Goal: Check status: Check status

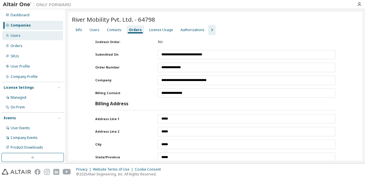
click at [21, 39] on div "Users" at bounding box center [32, 35] width 61 height 9
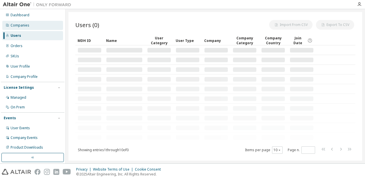
click at [21, 29] on div "Companies" at bounding box center [32, 25] width 61 height 9
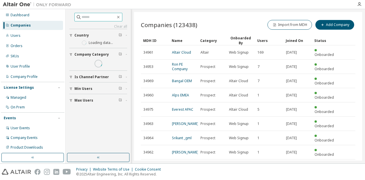
click at [85, 16] on input "text" at bounding box center [98, 17] width 34 height 6
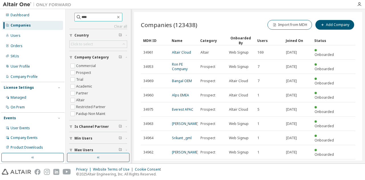
type input "****"
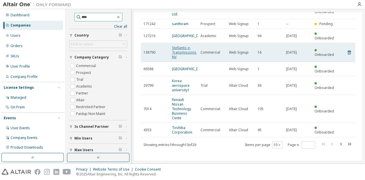
scroll to position [71, 0]
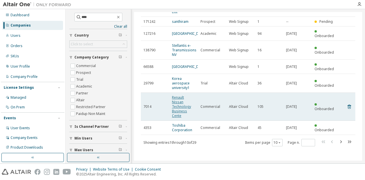
click at [181, 98] on link "Renault Nissan Technology Business Cente" at bounding box center [181, 106] width 19 height 23
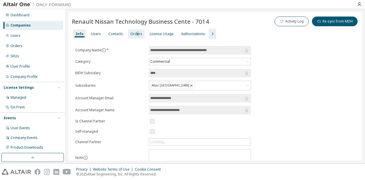
click at [135, 35] on div "Orders" at bounding box center [136, 34] width 12 height 5
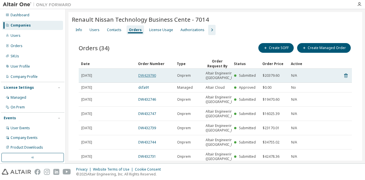
click at [142, 76] on link "DW429790" at bounding box center [147, 75] width 18 height 5
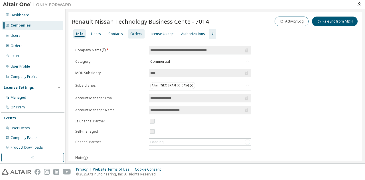
click at [134, 32] on div "Orders" at bounding box center [136, 34] width 12 height 5
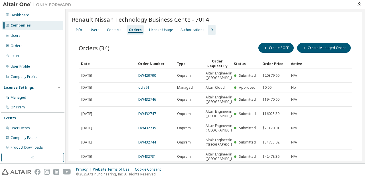
click at [139, 90] on link "dcfa91" at bounding box center [143, 87] width 11 height 5
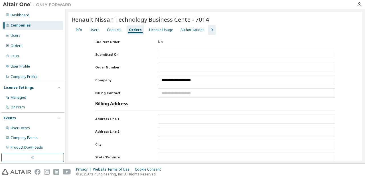
type input "**********"
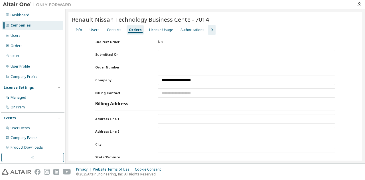
type input "**********"
type input "*******"
type input "*********"
type input "******"
type input "*****"
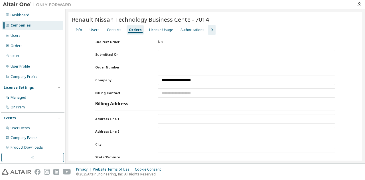
type input "**********"
type input "*******"
type input "*********"
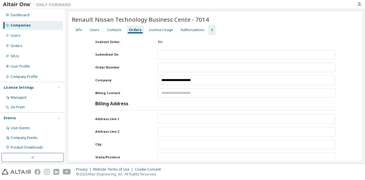
type input "******"
type input "*****"
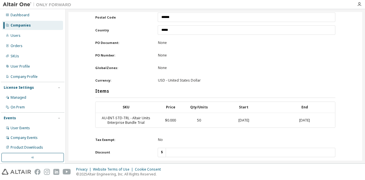
scroll to position [228, 0]
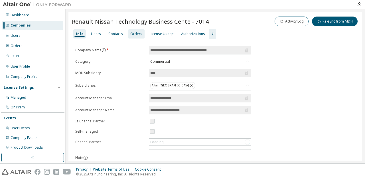
click at [137, 34] on div "Orders" at bounding box center [136, 34] width 12 height 5
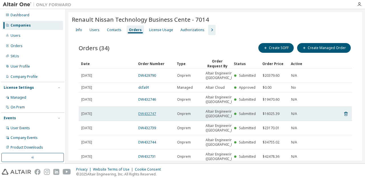
click at [150, 116] on link "DW432747" at bounding box center [147, 113] width 18 height 5
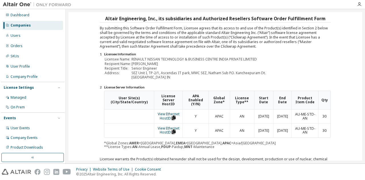
scroll to position [57, 0]
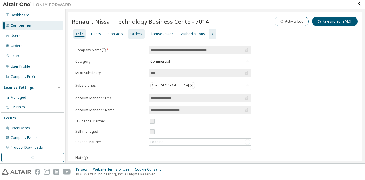
click at [132, 36] on div "Orders" at bounding box center [136, 33] width 17 height 9
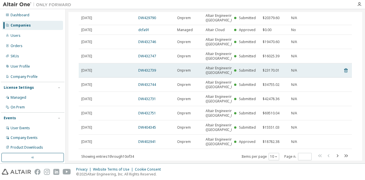
scroll to position [57, 0]
click at [148, 73] on link "DW432739" at bounding box center [147, 70] width 18 height 5
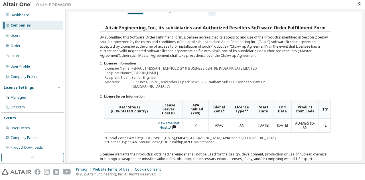
scroll to position [28, 0]
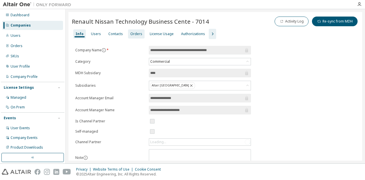
click at [137, 32] on div "Orders" at bounding box center [136, 34] width 12 height 5
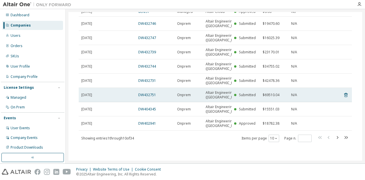
scroll to position [57, 0]
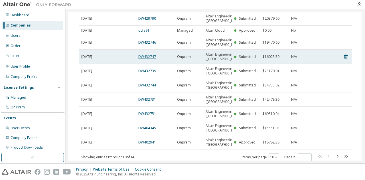
click at [147, 59] on link "DW432747" at bounding box center [147, 56] width 18 height 5
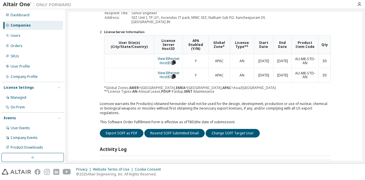
scroll to position [85, 0]
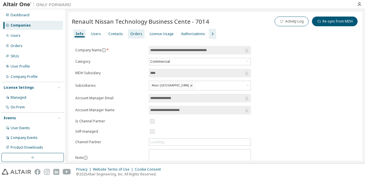
click at [133, 35] on div "Orders" at bounding box center [136, 34] width 12 height 5
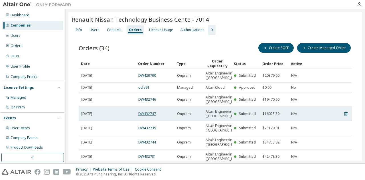
click at [150, 116] on link "DW432747" at bounding box center [147, 113] width 18 height 5
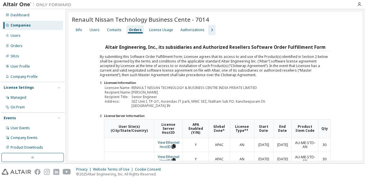
scroll to position [28, 0]
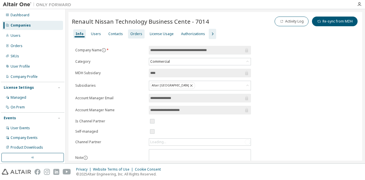
click at [137, 33] on div "Orders" at bounding box center [136, 34] width 12 height 5
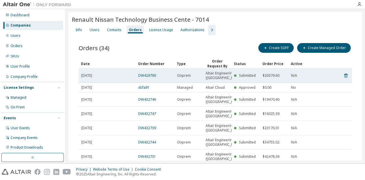
scroll to position [28, 0]
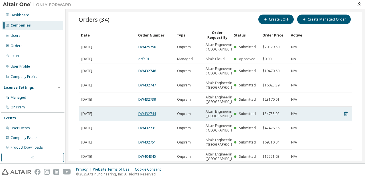
click at [151, 116] on link "DW432744" at bounding box center [147, 113] width 18 height 5
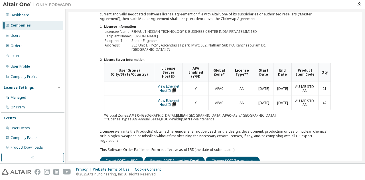
scroll to position [57, 0]
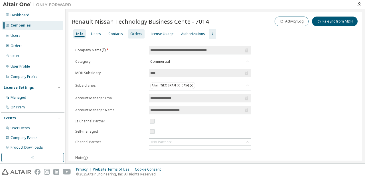
click at [130, 33] on div "Orders" at bounding box center [136, 34] width 12 height 5
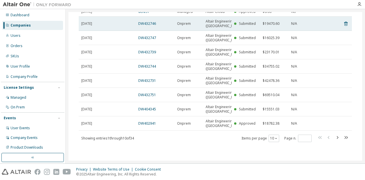
scroll to position [114, 0]
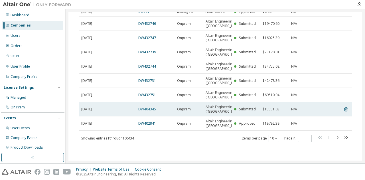
click at [148, 107] on link "DW404345" at bounding box center [147, 109] width 18 height 5
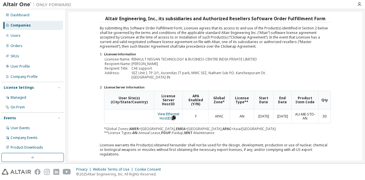
scroll to position [57, 0]
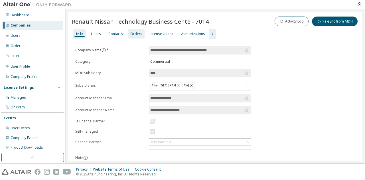
click at [135, 34] on div "Orders" at bounding box center [136, 34] width 12 height 5
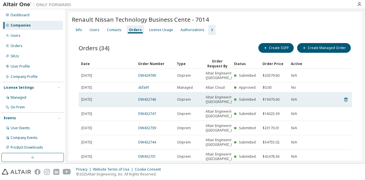
scroll to position [57, 0]
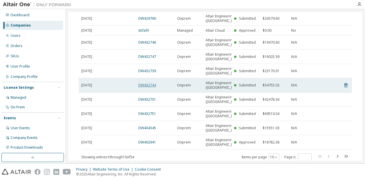
click at [148, 87] on link "DW432744" at bounding box center [147, 85] width 18 height 5
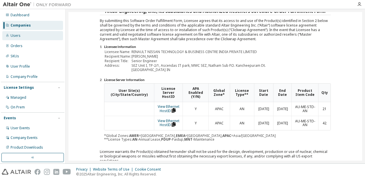
scroll to position [28, 0]
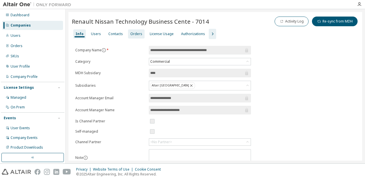
click at [133, 32] on div "Orders" at bounding box center [136, 34] width 12 height 5
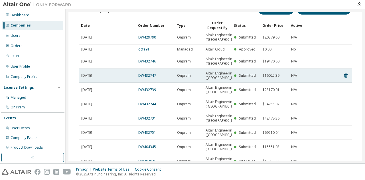
scroll to position [57, 0]
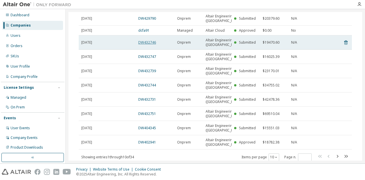
click at [151, 45] on link "DW432746" at bounding box center [147, 42] width 18 height 5
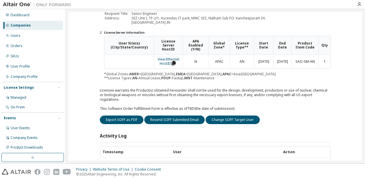
scroll to position [85, 0]
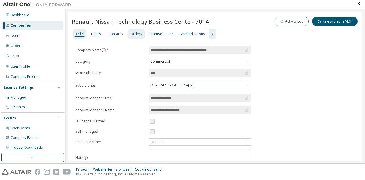
click at [134, 32] on div "Orders" at bounding box center [136, 34] width 12 height 5
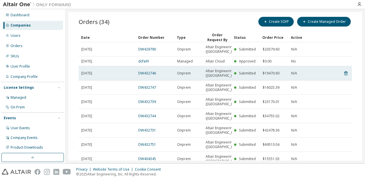
scroll to position [57, 0]
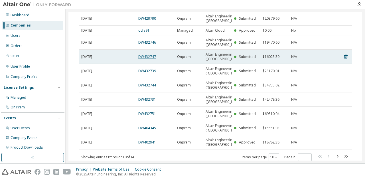
click at [146, 59] on link "DW432747" at bounding box center [147, 56] width 18 height 5
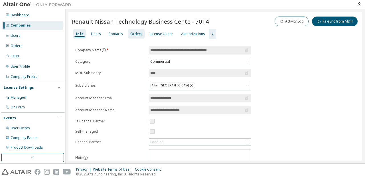
click at [129, 36] on div "Orders" at bounding box center [136, 33] width 17 height 9
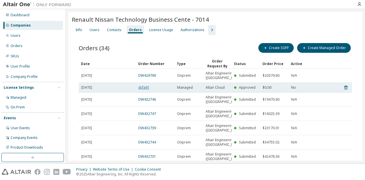
scroll to position [28, 0]
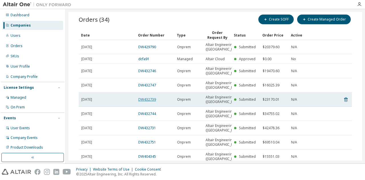
click at [142, 102] on link "DW432739" at bounding box center [147, 99] width 18 height 5
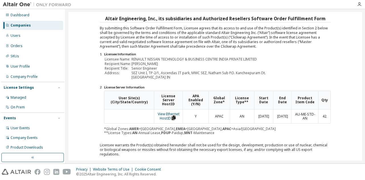
scroll to position [0, 0]
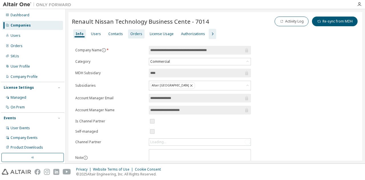
click at [130, 34] on div "Orders" at bounding box center [136, 34] width 12 height 5
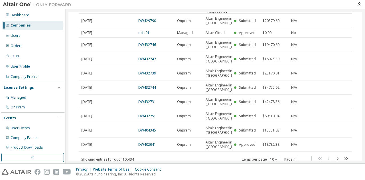
scroll to position [57, 0]
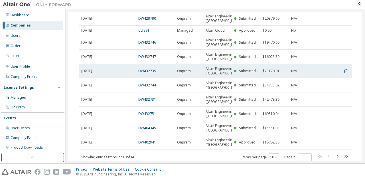
click at [92, 73] on span "[DATE]" at bounding box center [86, 71] width 11 height 5
click at [142, 73] on link "DW432739" at bounding box center [147, 70] width 18 height 5
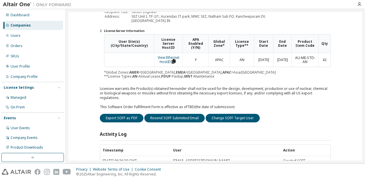
scroll to position [85, 0]
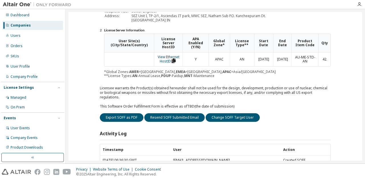
scroll to position [88, 0]
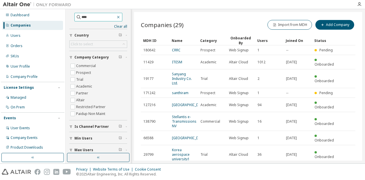
click at [119, 17] on icon "button" at bounding box center [118, 17] width 5 height 5
